Goal: Find contact information: Find contact information

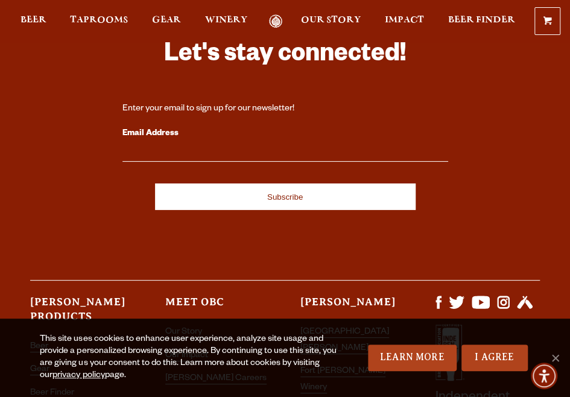
scroll to position [3365, 0]
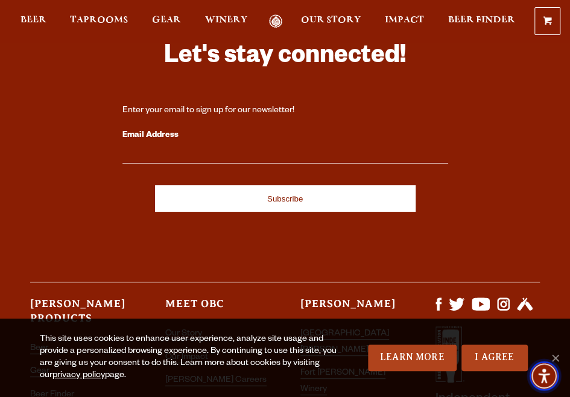
click at [554, 355] on span "Accessibility Menu" at bounding box center [544, 376] width 42 height 42
click at [508, 360] on link "I Agree" at bounding box center [495, 358] width 66 height 27
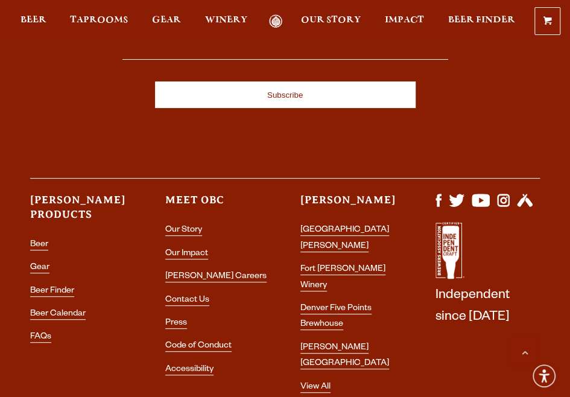
scroll to position [3470, 0]
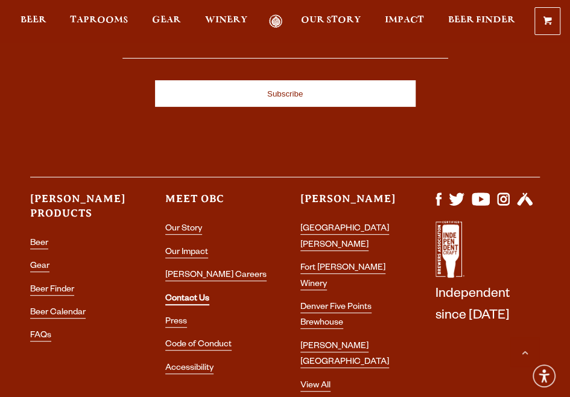
click at [196, 295] on link "Contact Us" at bounding box center [187, 300] width 44 height 11
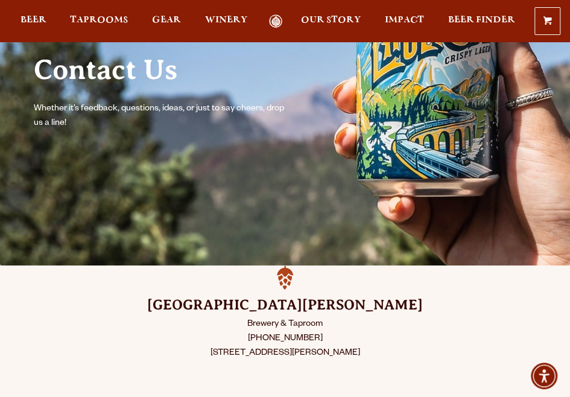
scroll to position [126, 0]
